Goal: Navigation & Orientation: Find specific page/section

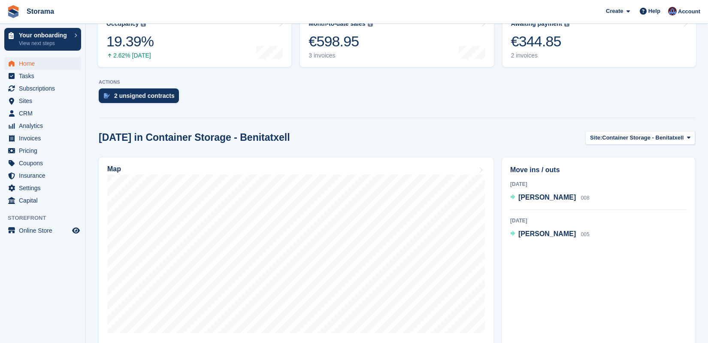
scroll to position [231, 0]
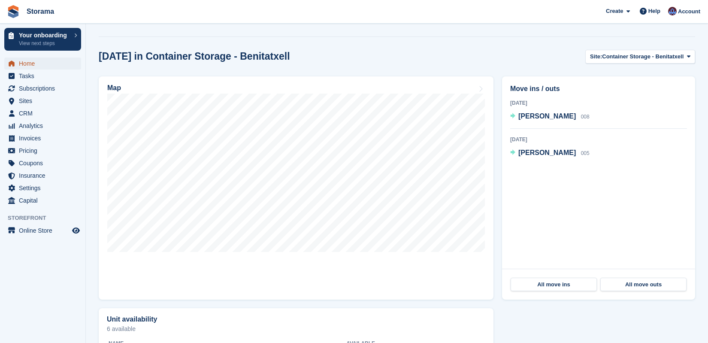
click at [31, 63] on span "Home" at bounding box center [45, 64] width 52 height 12
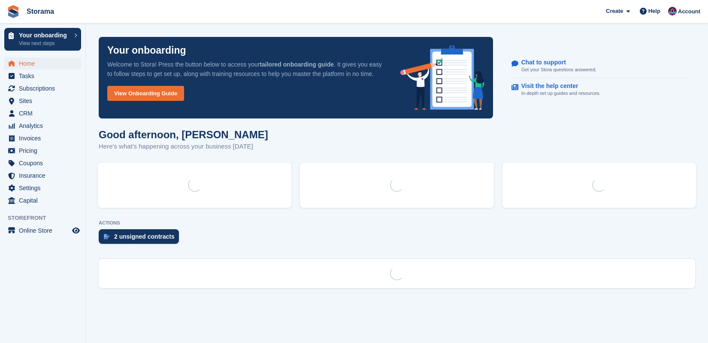
scroll to position [0, 0]
click at [32, 62] on span "Home" at bounding box center [45, 64] width 52 height 12
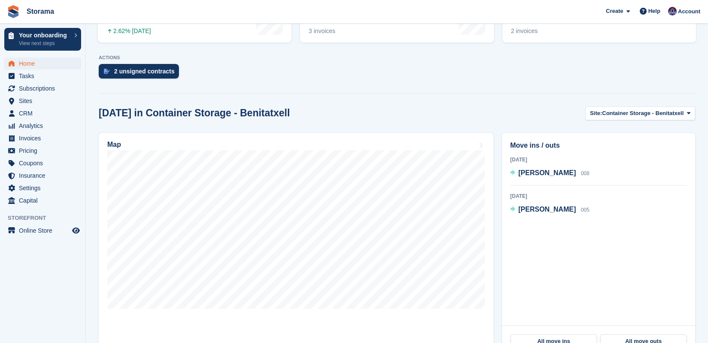
scroll to position [214, 0]
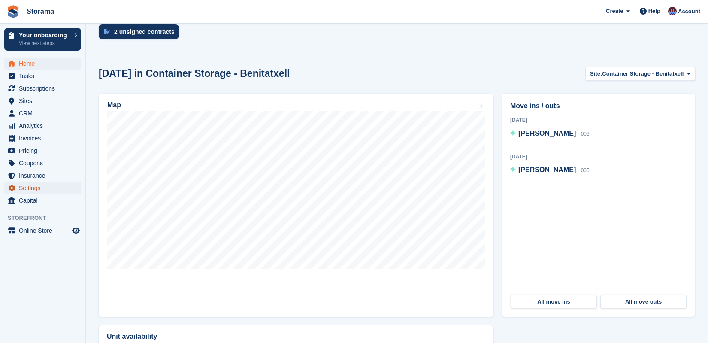
click at [62, 189] on span "Settings" at bounding box center [45, 188] width 52 height 12
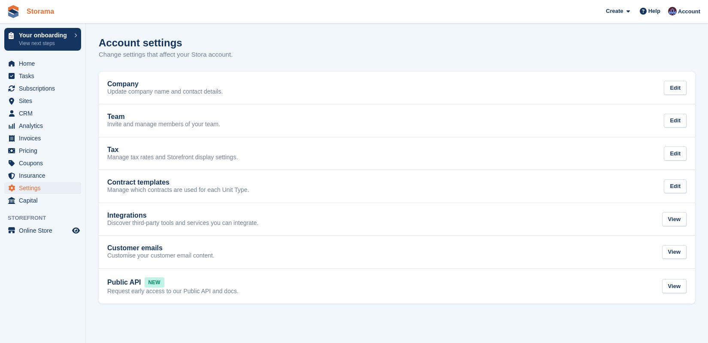
click at [45, 9] on link "Storama" at bounding box center [40, 11] width 34 height 14
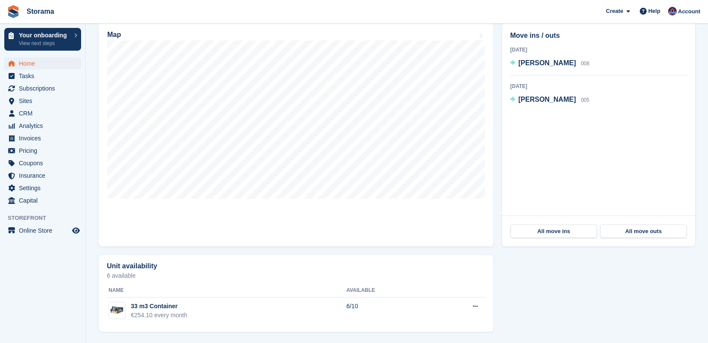
scroll to position [286, 0]
